Goal: Navigation & Orientation: Find specific page/section

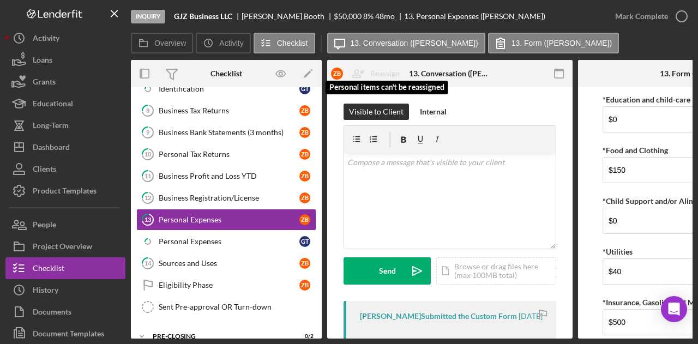
scroll to position [335, 0]
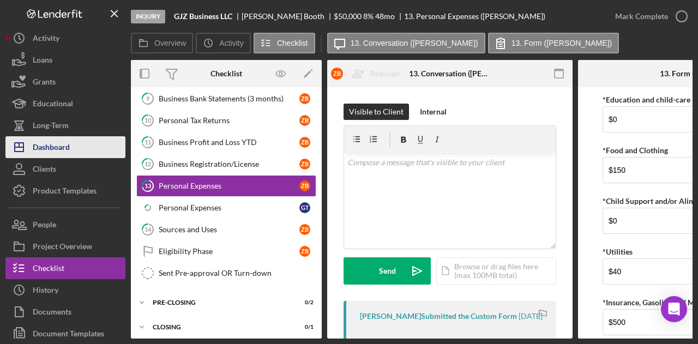
click at [73, 150] on button "Icon/Dashboard Dashboard" at bounding box center [65, 147] width 120 height 22
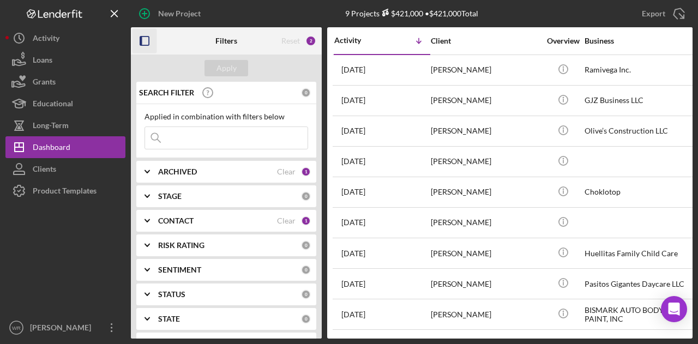
click at [151, 37] on icon "button" at bounding box center [145, 41] width 25 height 25
